Goal: Task Accomplishment & Management: Use online tool/utility

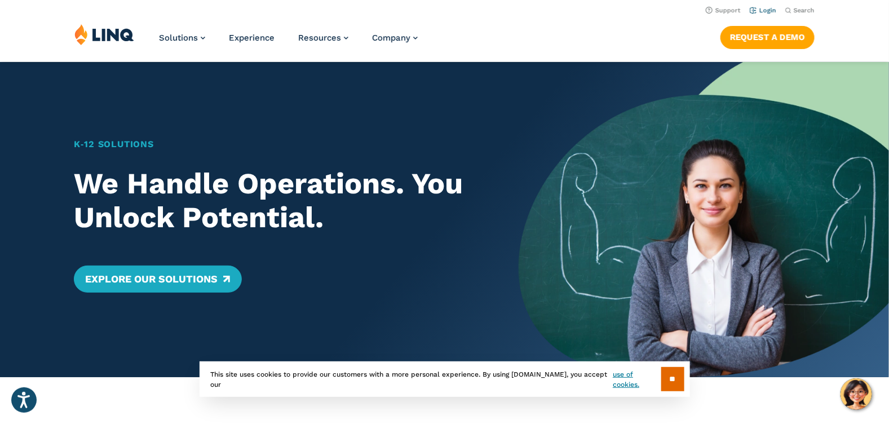
click at [770, 11] on link "Login" at bounding box center [763, 10] width 26 height 7
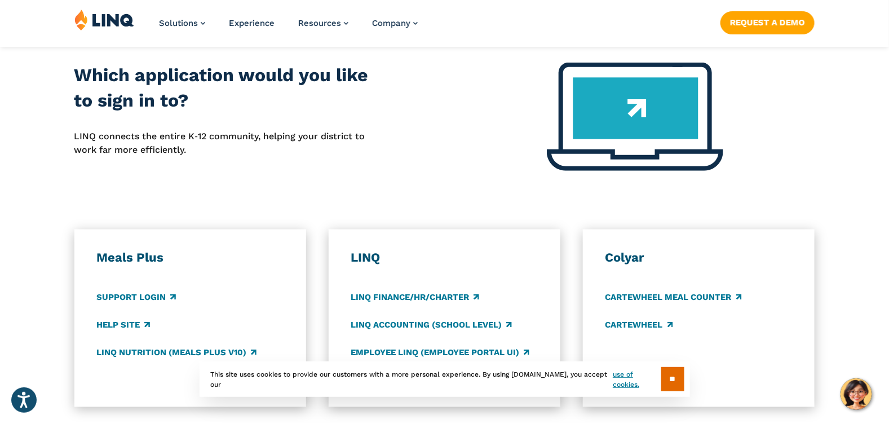
scroll to position [507, 0]
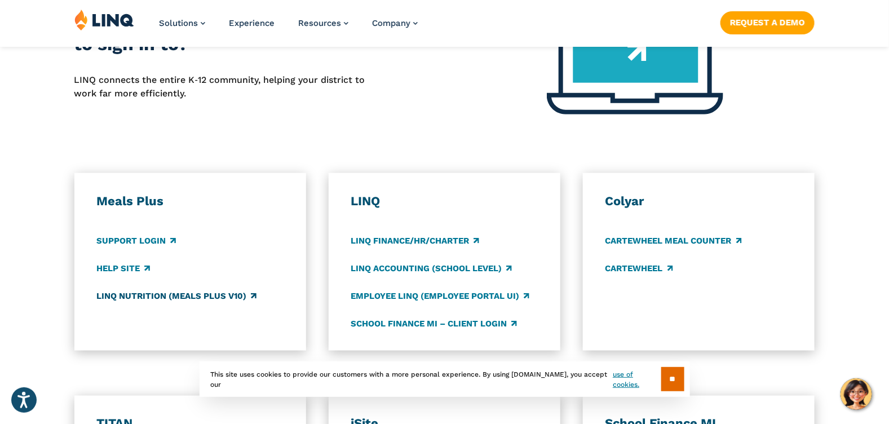
click at [171, 296] on link "LINQ Nutrition (Meals Plus v10)" at bounding box center [176, 296] width 160 height 12
